Goal: Connect with others: Share content

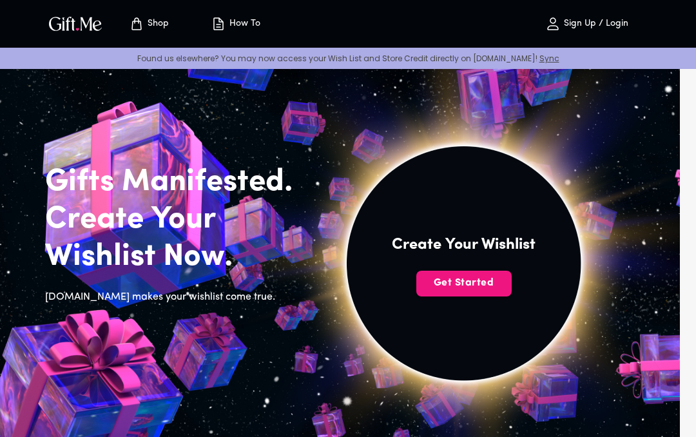
click at [483, 280] on span "Get Started" at bounding box center [463, 283] width 95 height 14
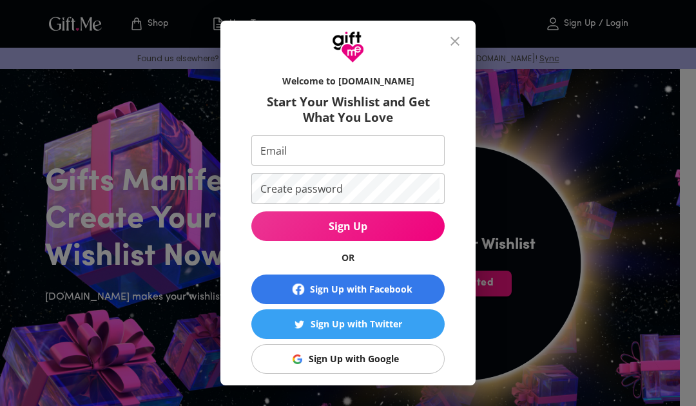
click at [414, 366] on button "Sign Up with Google" at bounding box center [347, 359] width 193 height 30
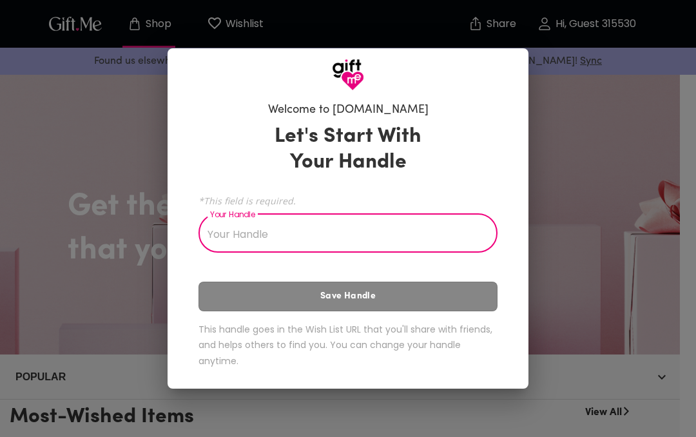
click at [455, 230] on input "Your Handle" at bounding box center [341, 235] width 285 height 36
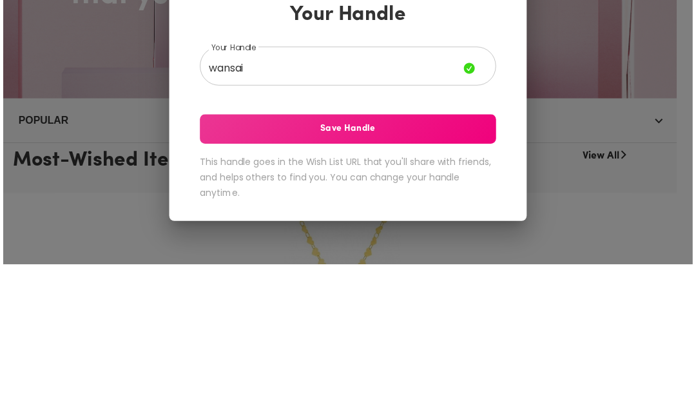
scroll to position [143, 0]
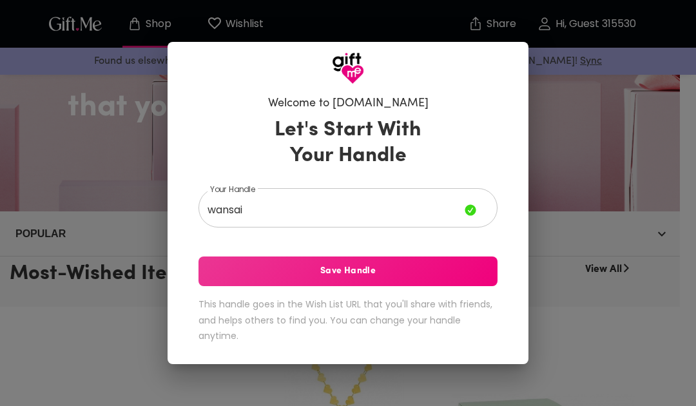
type input "wansai"
click at [460, 273] on span "Save Handle" at bounding box center [348, 271] width 299 height 14
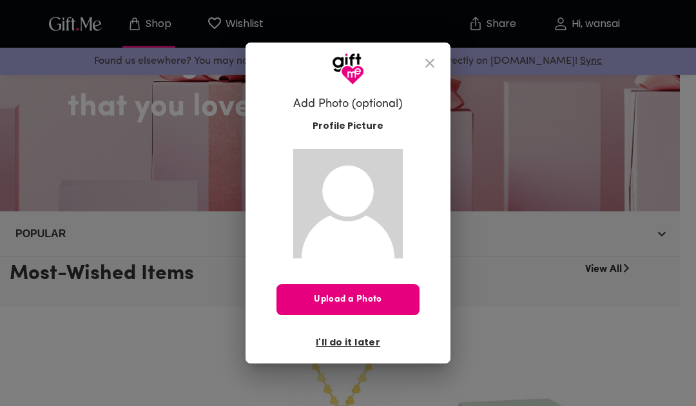
click at [431, 63] on icon "close" at bounding box center [429, 62] width 15 height 15
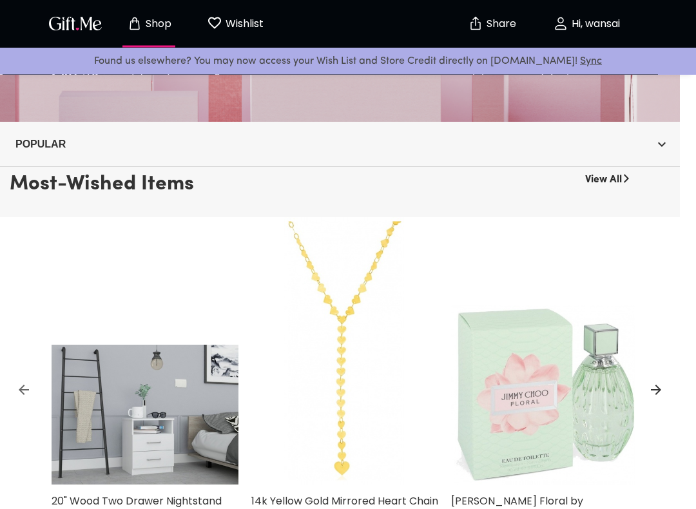
click at [643, 150] on span "Popular" at bounding box center [339, 145] width 649 height 16
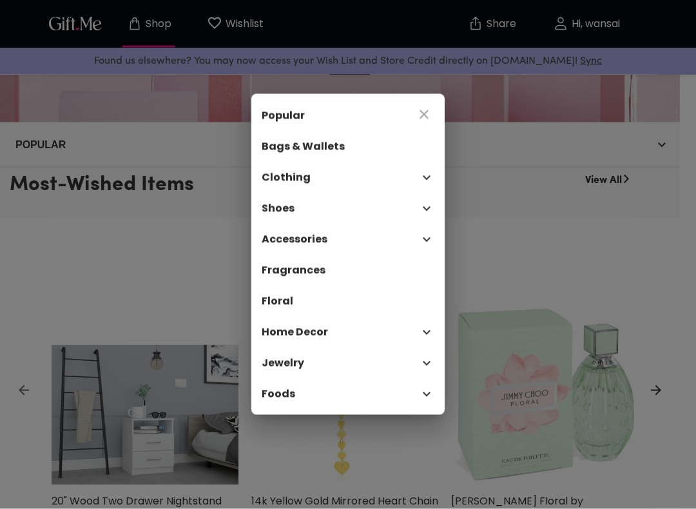
scroll to position [233, 0]
click at [494, 121] on div "Popular Bags & Wallets Clothing Shoes Accessories Fragrances Floral Home Decor …" at bounding box center [348, 254] width 696 height 509
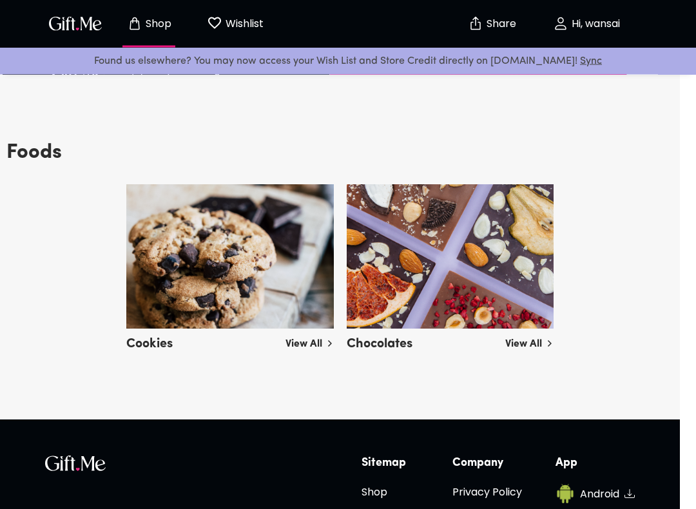
scroll to position [2900, 0]
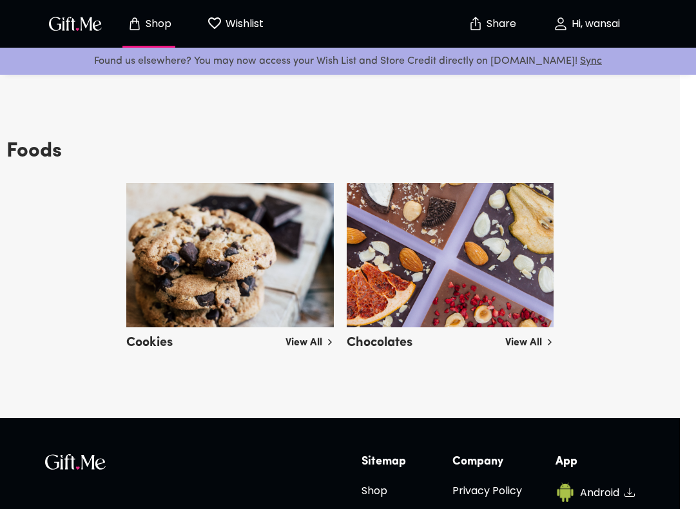
click at [184, 230] on img at bounding box center [230, 255] width 208 height 144
